Goal: Transaction & Acquisition: Download file/media

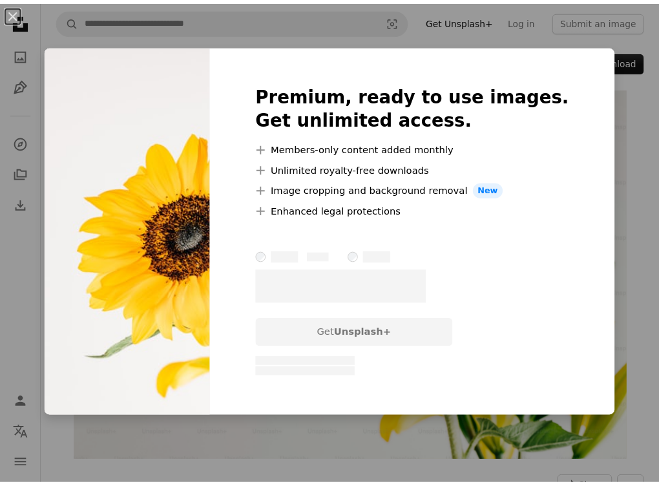
scroll to position [0, 702]
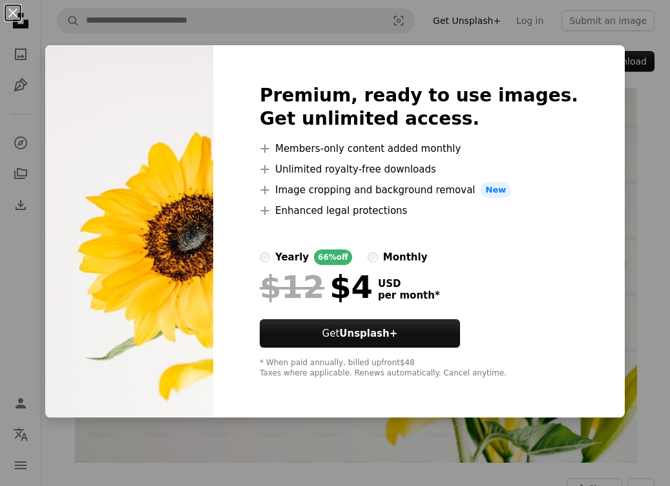
click at [192, 247] on img at bounding box center [129, 231] width 168 height 372
click at [171, 231] on img at bounding box center [129, 231] width 168 height 372
click at [177, 256] on img at bounding box center [129, 231] width 168 height 372
click at [654, 282] on div "An X shape Premium, ready to use images. Get unlimited access. A plus sign Memb…" at bounding box center [335, 243] width 670 height 486
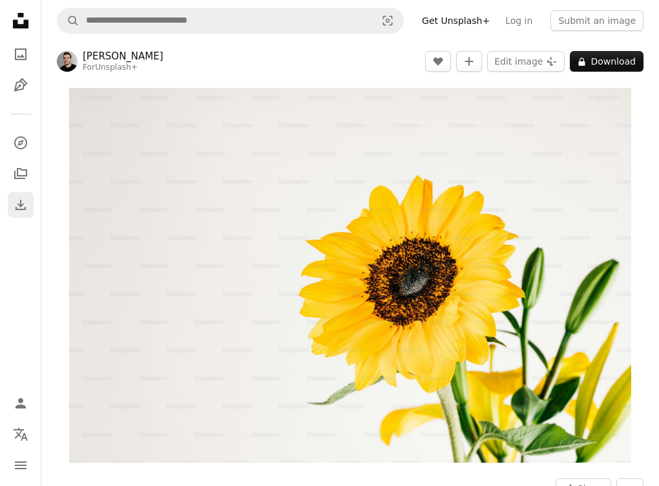
click at [23, 204] on icon "Download History" at bounding box center [21, 205] width 10 height 10
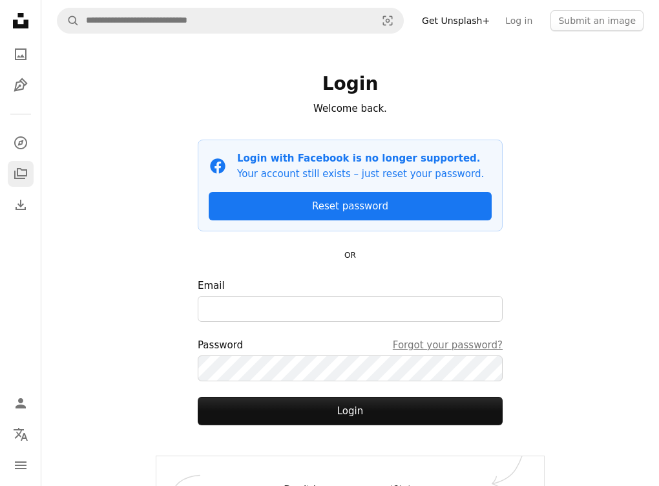
click at [24, 185] on link "A stack of folders" at bounding box center [21, 174] width 26 height 26
click at [25, 214] on link "Download" at bounding box center [21, 205] width 26 height 26
